Goal: Find specific page/section: Find specific page/section

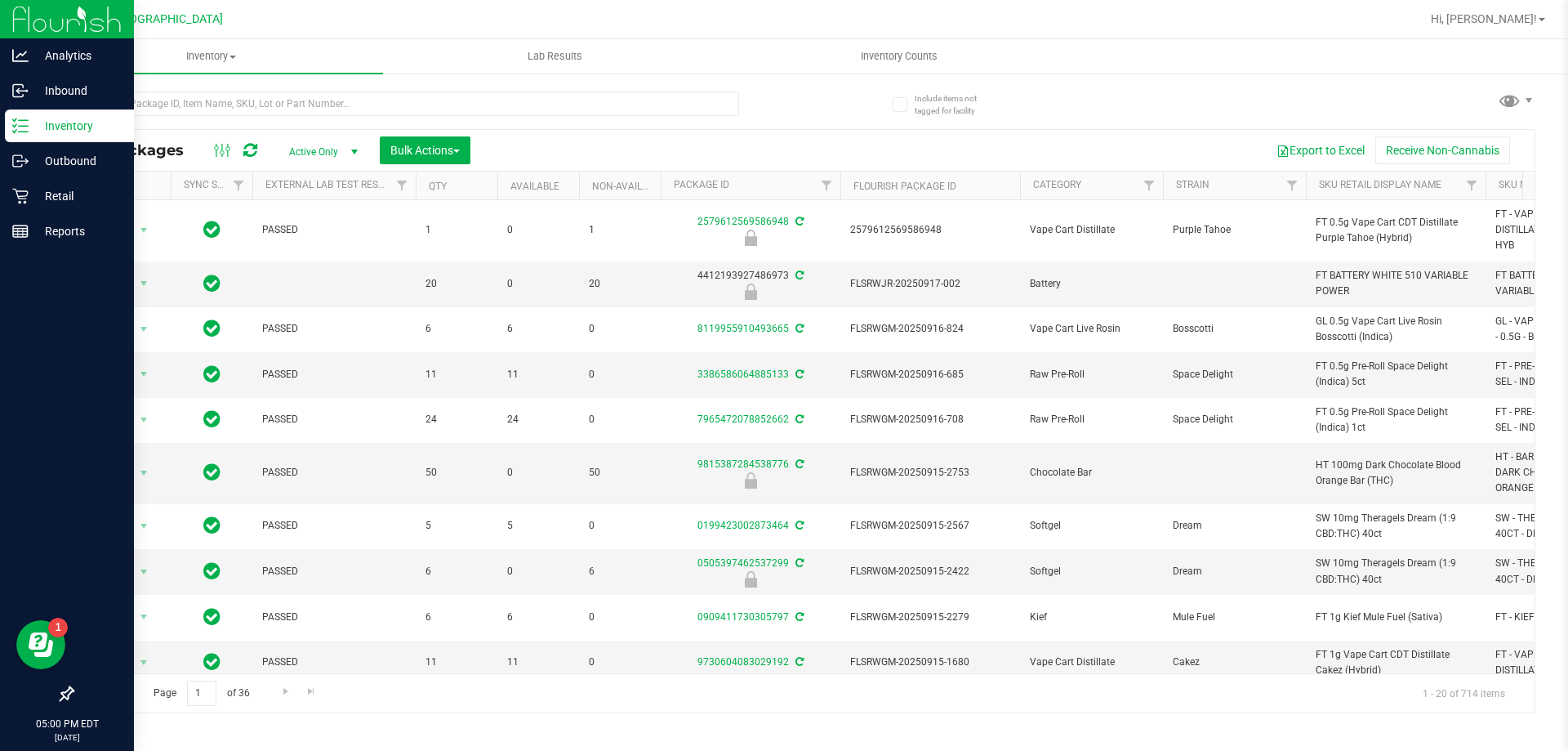
click at [53, 135] on p "Inventory" at bounding box center [77, 126] width 98 height 20
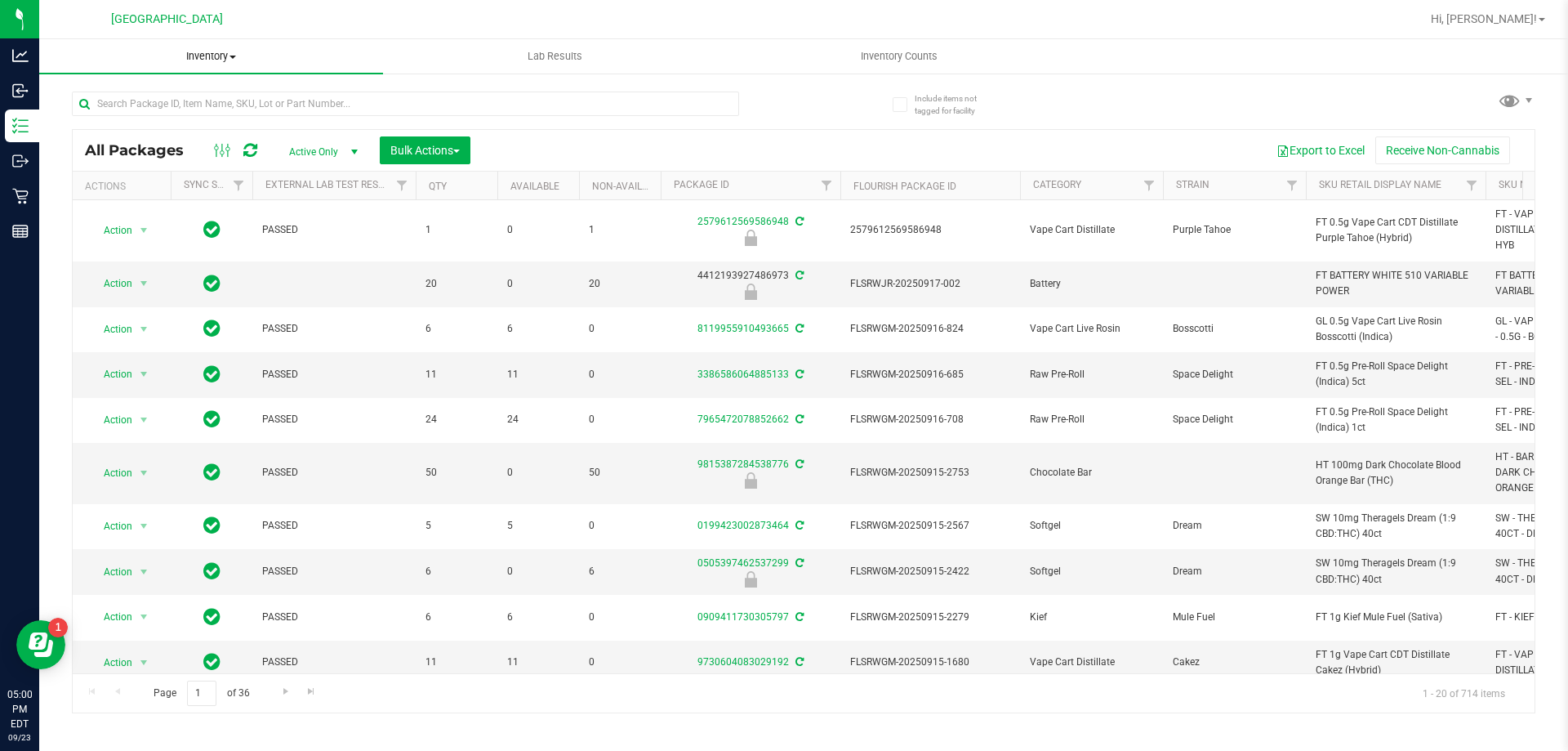
click at [214, 60] on span "Inventory" at bounding box center [211, 57] width 344 height 15
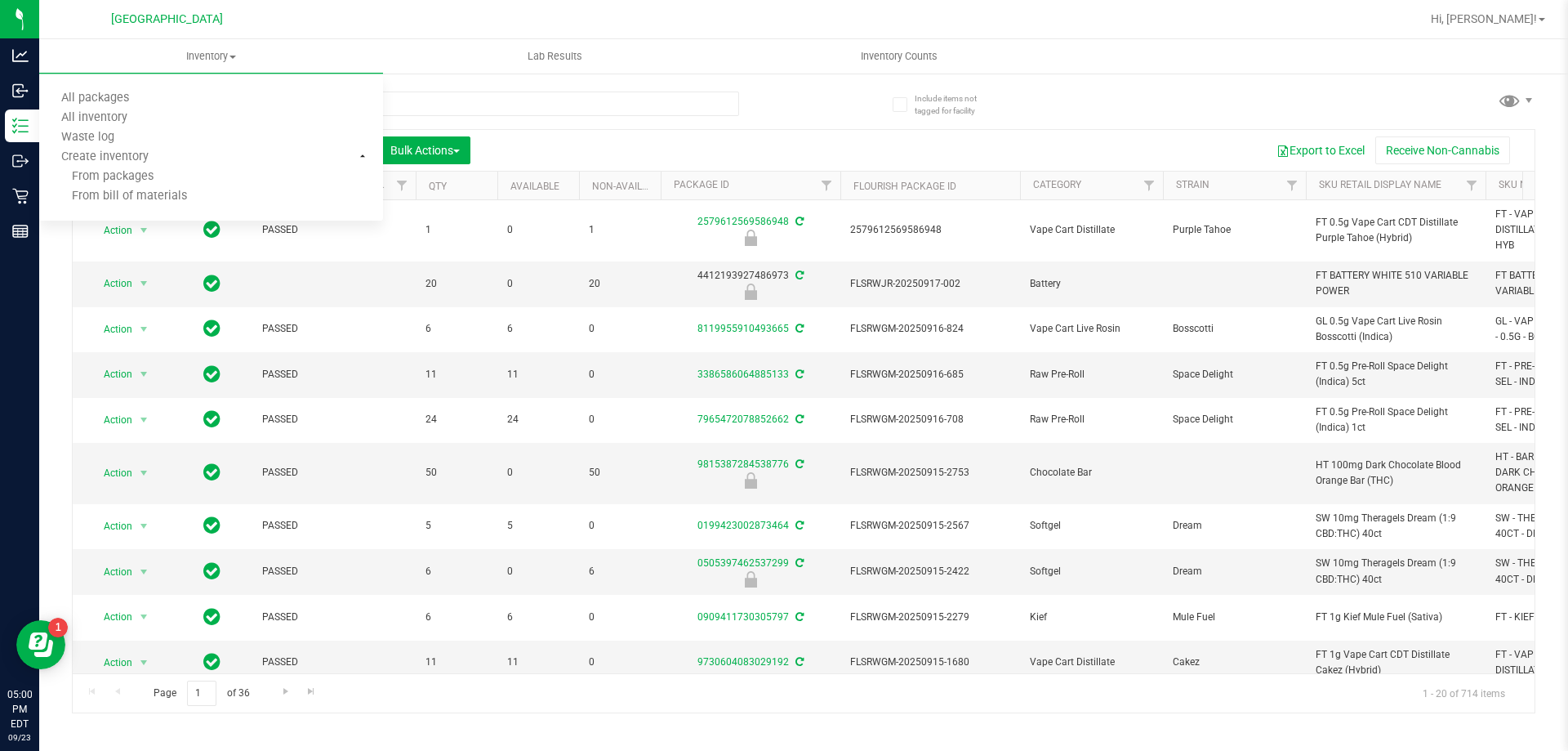
click at [274, 8] on div "[GEOGRAPHIC_DATA]" at bounding box center [166, 19] width 239 height 25
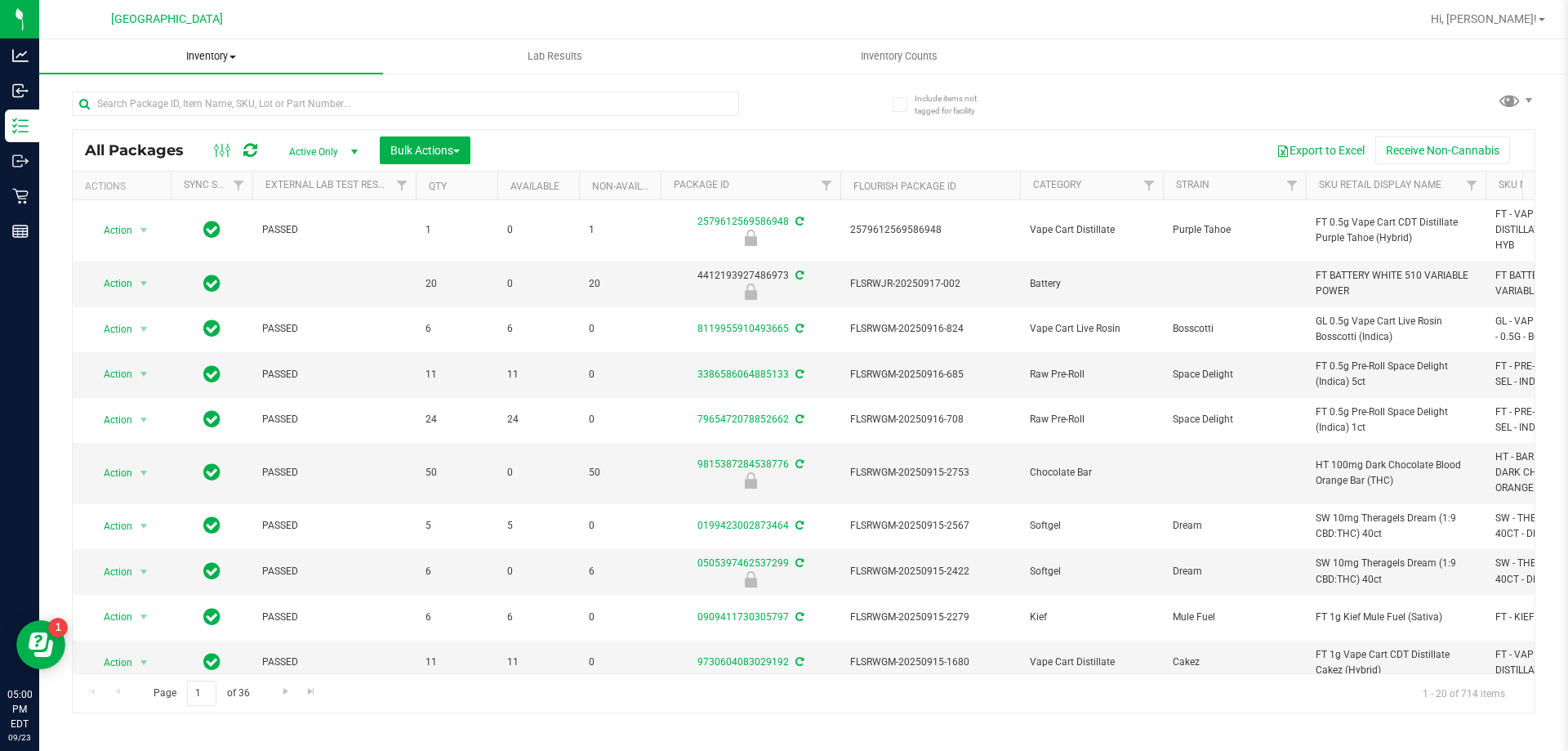
click at [224, 62] on span "Inventory" at bounding box center [211, 57] width 344 height 15
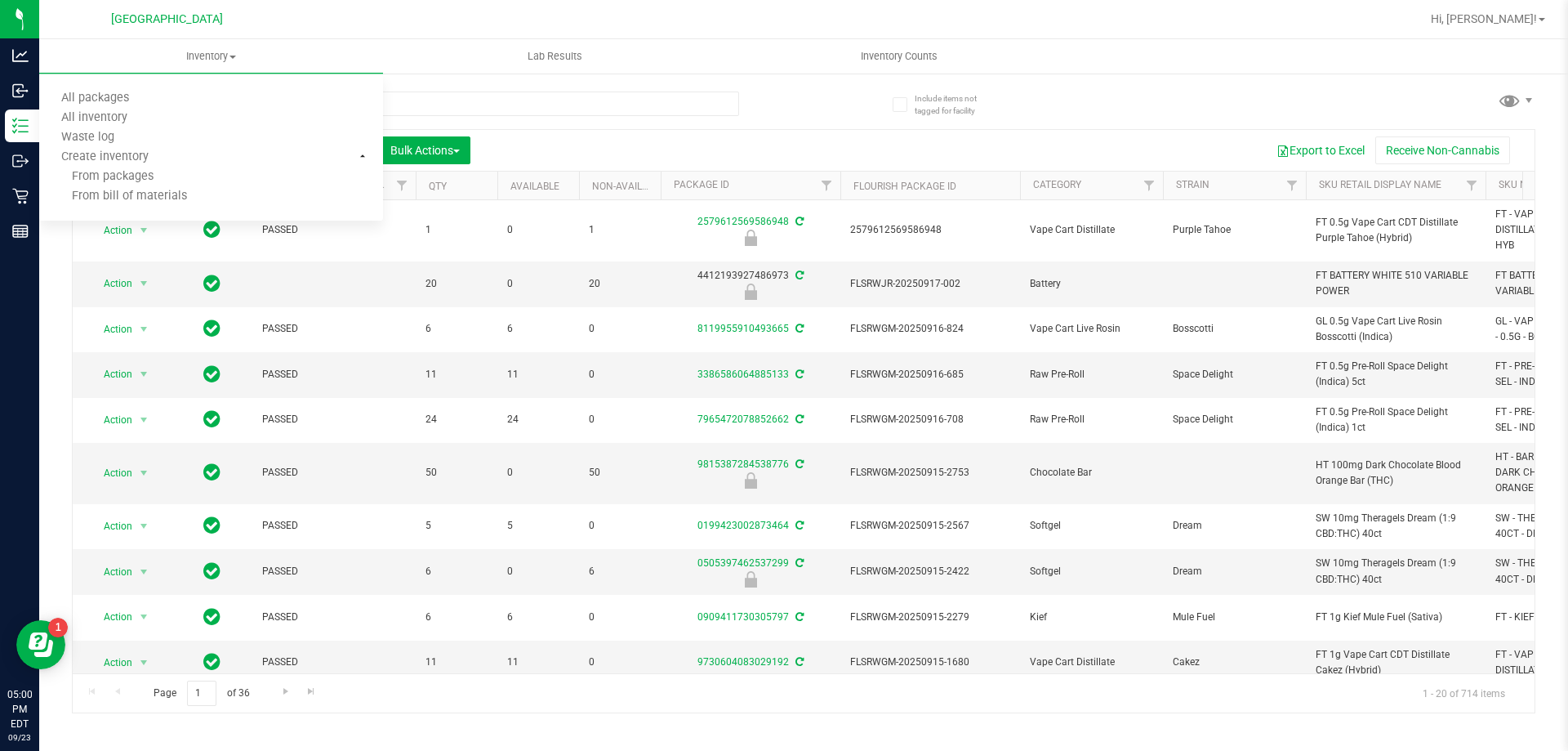
click at [322, 8] on div at bounding box center [856, 19] width 1127 height 32
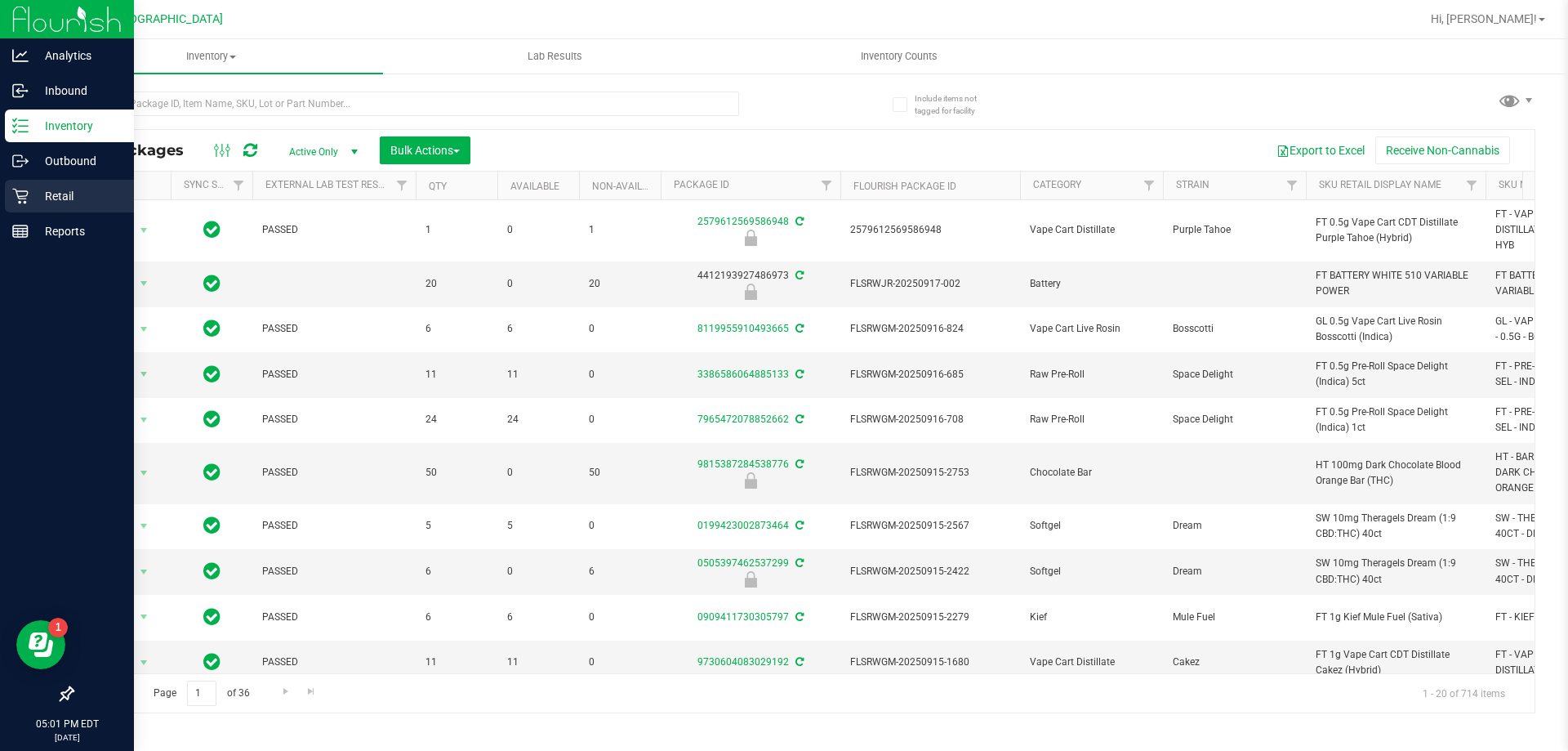
click at [57, 199] on p "Retail" at bounding box center [77, 196] width 98 height 20
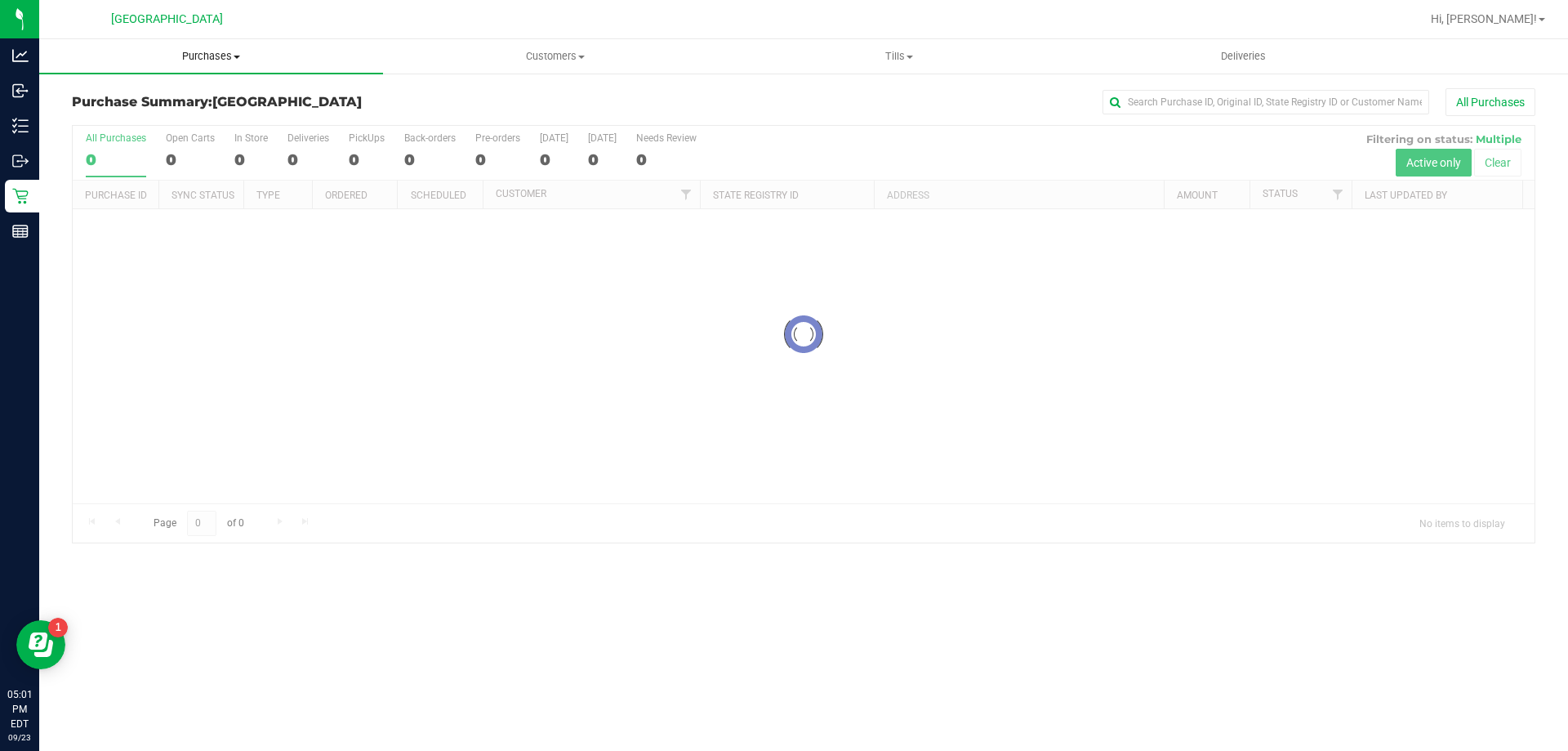
click at [197, 61] on span "Purchases" at bounding box center [211, 57] width 344 height 15
click at [141, 117] on li "Fulfillment" at bounding box center [211, 119] width 344 height 20
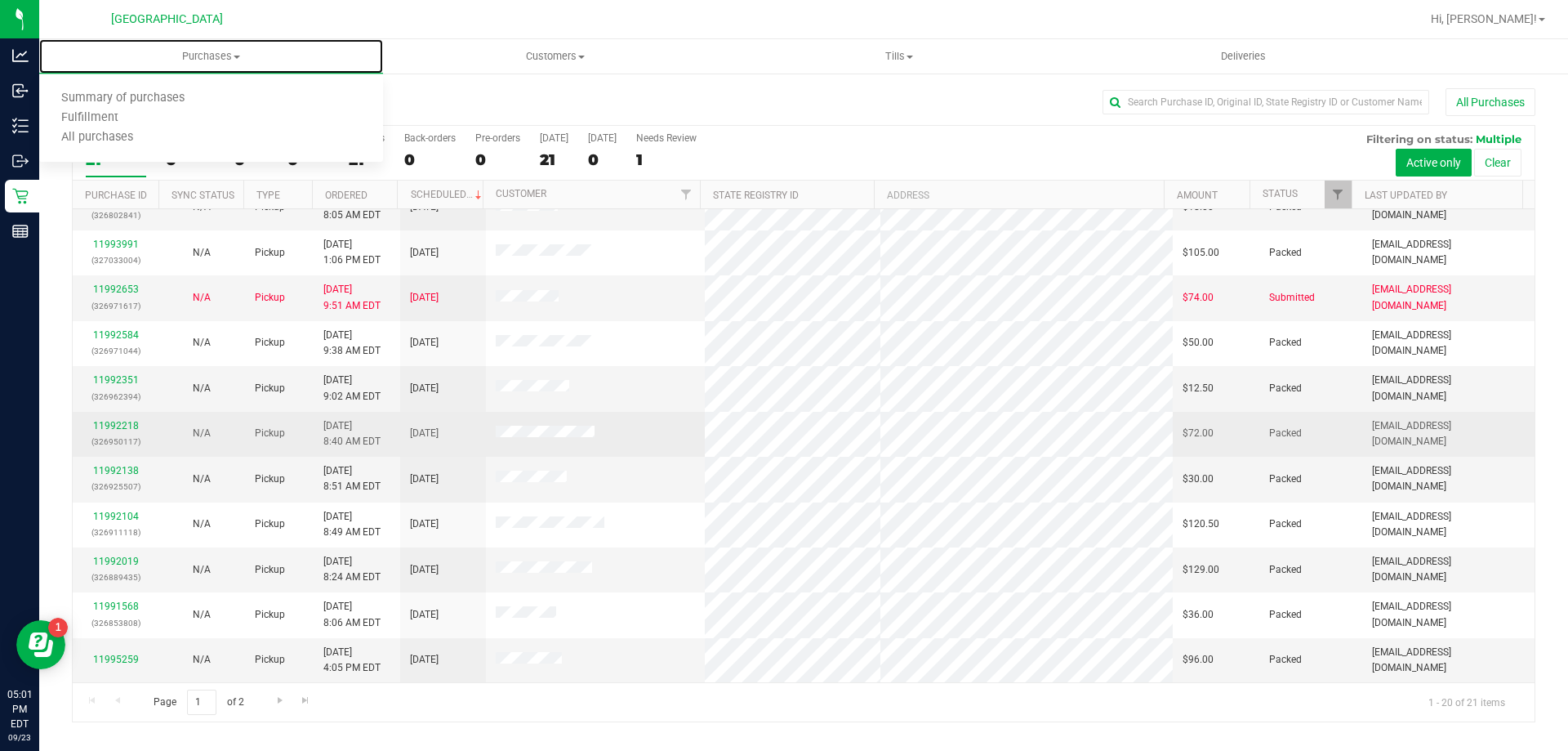
scroll to position [23, 0]
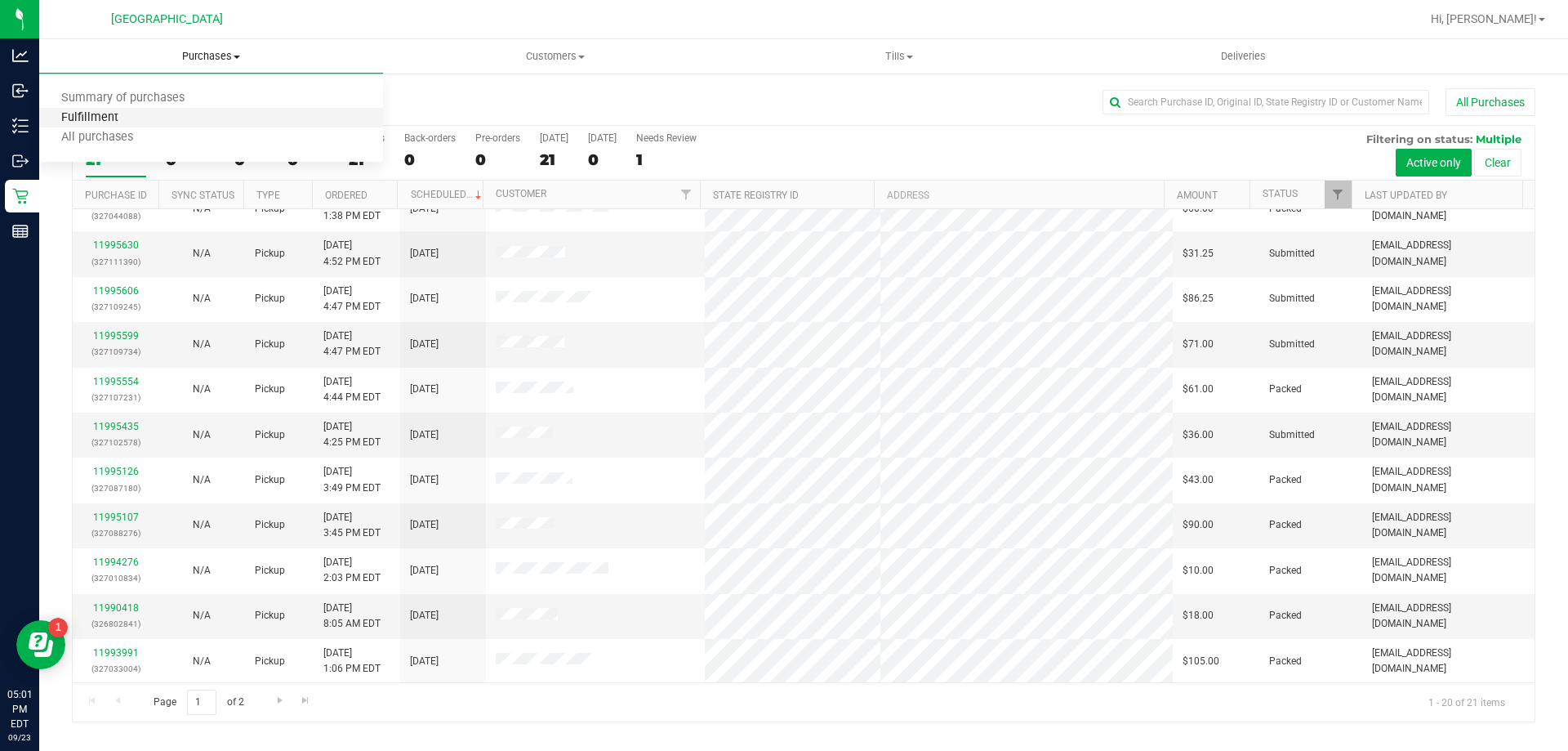
click at [121, 117] on span "Fulfillment" at bounding box center [90, 118] width 101 height 14
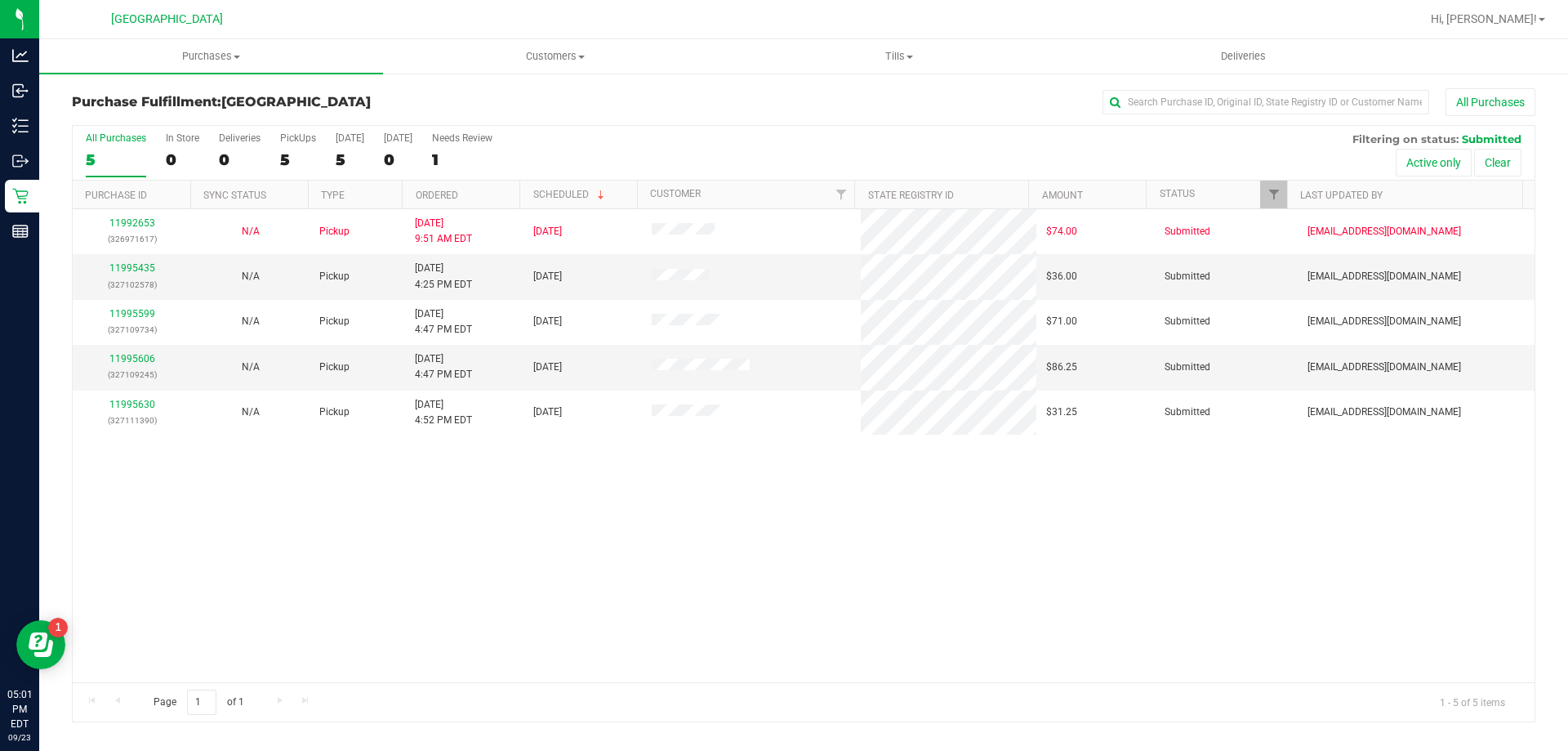
click at [708, 147] on div "All Purchases 5 In Store 0 Deliveries 0 PickUps 5 [DATE] 5 [DATE] 0 Needs Revie…" at bounding box center [803, 153] width 1462 height 55
